Goal: Communication & Community: Answer question/provide support

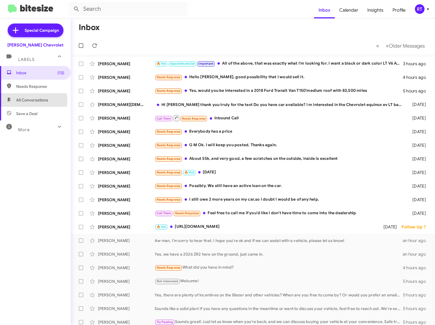
click at [27, 101] on span "All Conversations" at bounding box center [32, 100] width 32 height 6
type input "in:all-conversations"
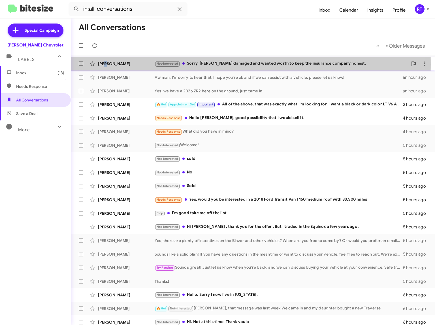
click at [106, 64] on div "[PERSON_NAME]" at bounding box center [126, 64] width 57 height 6
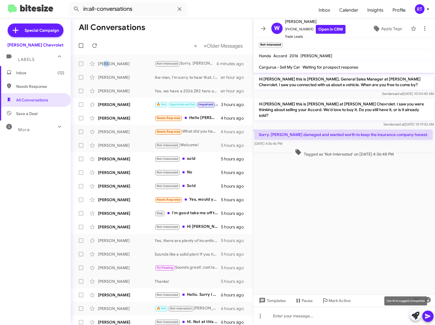
click at [416, 315] on icon at bounding box center [416, 316] width 8 height 8
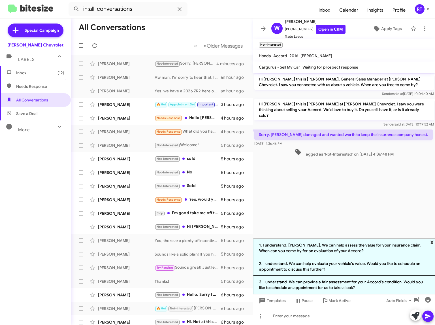
click at [433, 239] on span "x" at bounding box center [433, 242] width 4 height 7
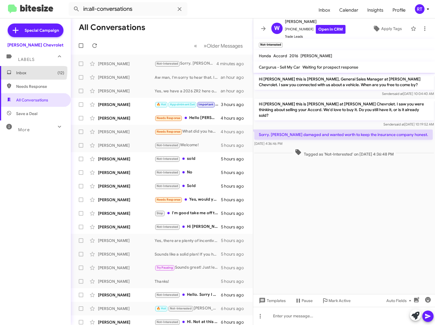
click at [18, 70] on span "Inbox (12)" at bounding box center [40, 73] width 48 height 6
